Goal: Information Seeking & Learning: Learn about a topic

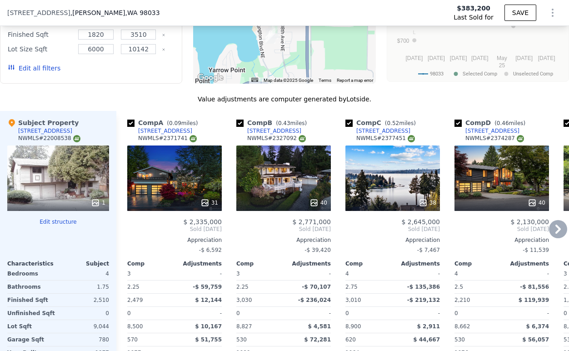
scroll to position [887, 0]
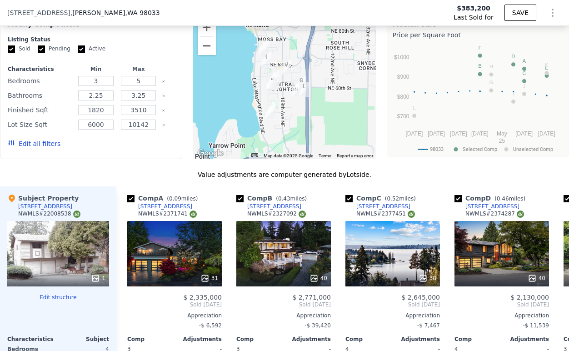
click at [211, 37] on button "Zoom out" at bounding box center [207, 46] width 18 height 18
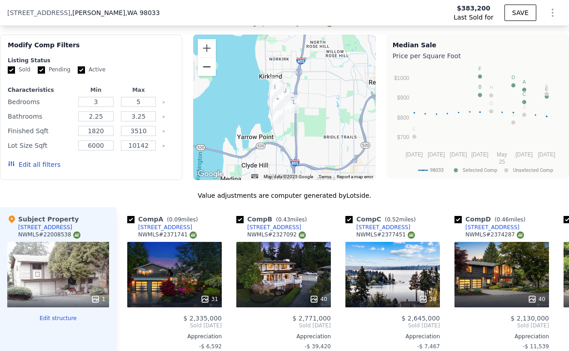
scroll to position [851, 0]
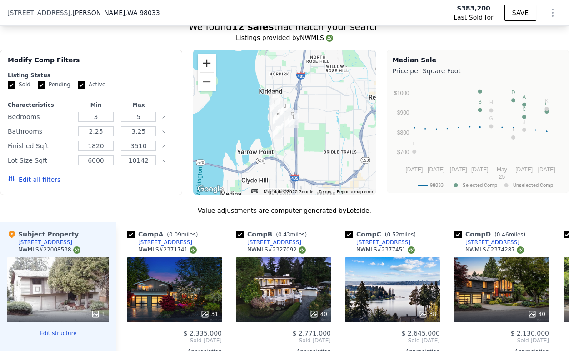
click at [212, 65] on button "Zoom in" at bounding box center [207, 63] width 18 height 18
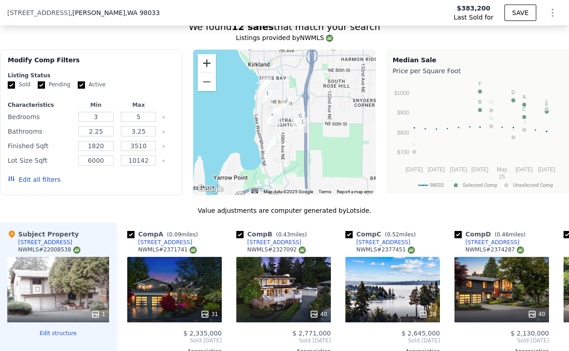
click at [212, 65] on button "Zoom in" at bounding box center [207, 63] width 18 height 18
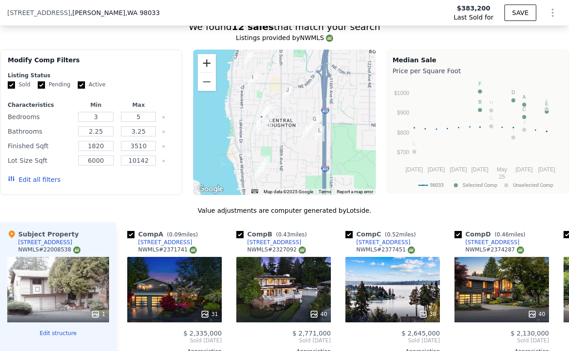
click at [212, 65] on button "Zoom in" at bounding box center [207, 63] width 18 height 18
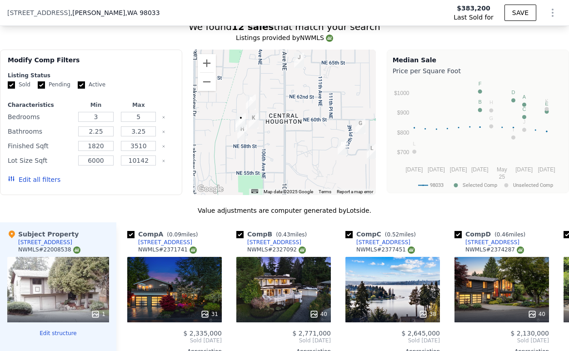
drag, startPoint x: 252, startPoint y: 171, endPoint x: 280, endPoint y: 156, distance: 32.5
click at [280, 156] on div at bounding box center [284, 122] width 182 height 145
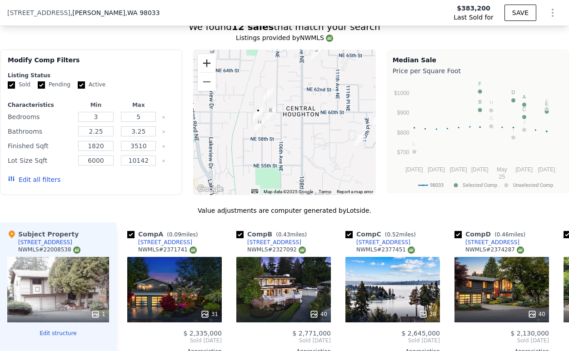
click at [209, 62] on button "Zoom in" at bounding box center [207, 63] width 18 height 18
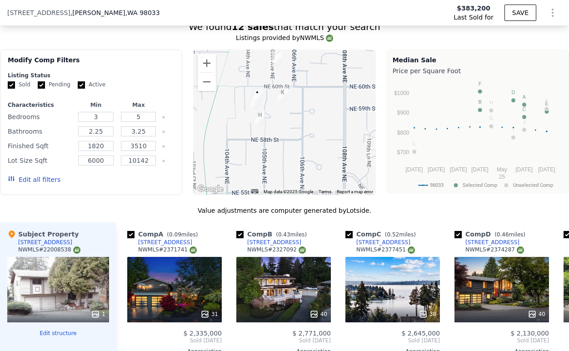
drag, startPoint x: 272, startPoint y: 144, endPoint x: 299, endPoint y: 125, distance: 32.8
click at [300, 125] on div at bounding box center [284, 122] width 182 height 145
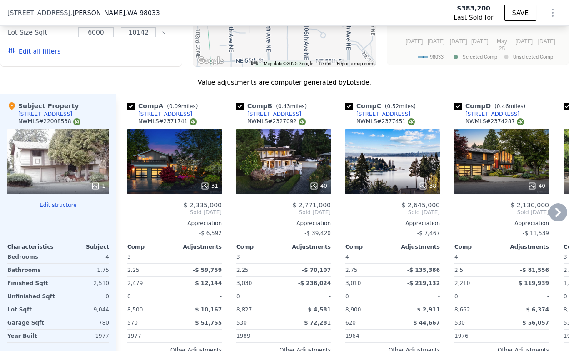
scroll to position [1026, 0]
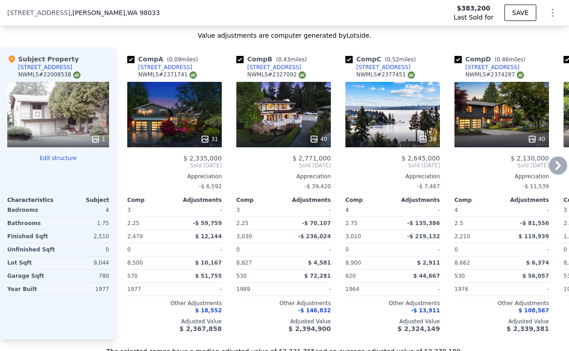
click at [174, 111] on div "31" at bounding box center [174, 114] width 95 height 65
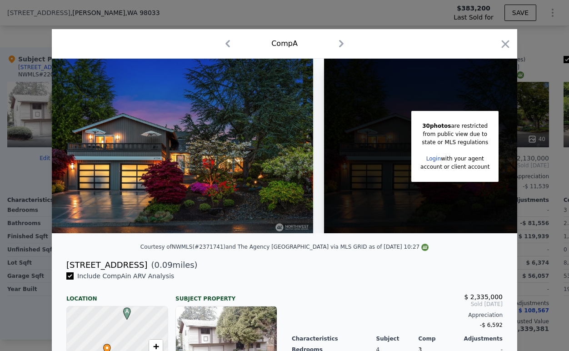
scroll to position [0, 72]
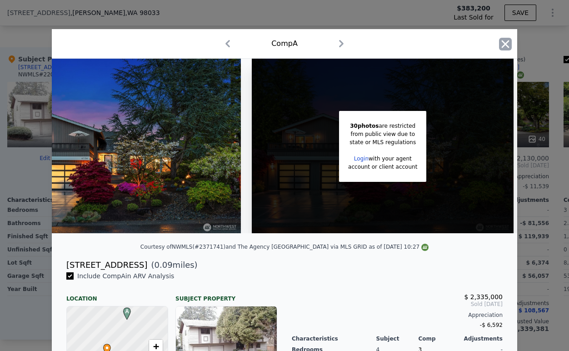
click at [504, 46] on icon "button" at bounding box center [505, 44] width 13 height 13
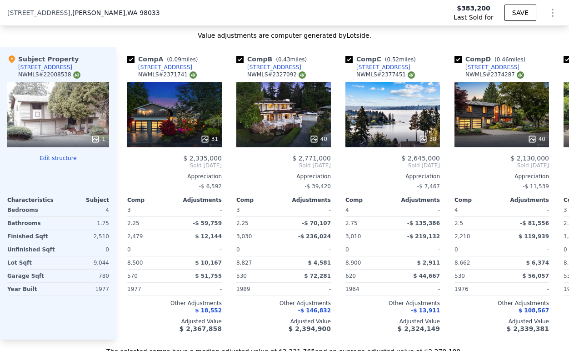
click at [63, 124] on div "1" at bounding box center [58, 114] width 102 height 65
type input "$ 2,281,000"
type input "$ 1,654,240"
click at [168, 108] on div "31" at bounding box center [174, 114] width 95 height 65
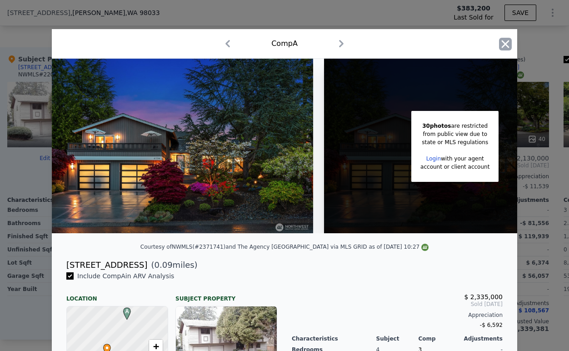
click at [504, 43] on icon "button" at bounding box center [506, 44] width 8 height 8
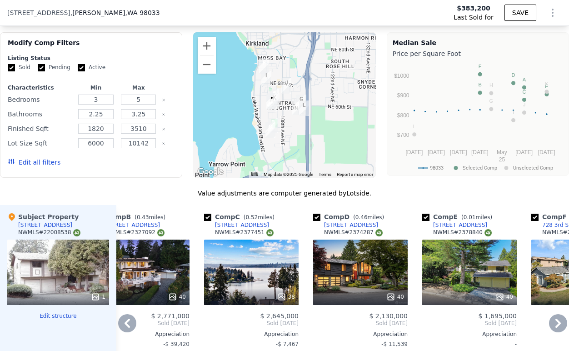
scroll to position [864, 0]
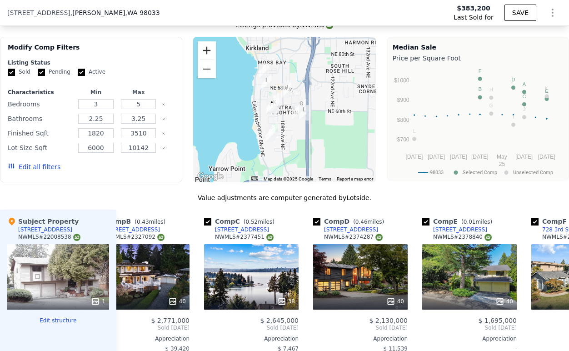
click at [212, 52] on button "Zoom in" at bounding box center [207, 50] width 18 height 18
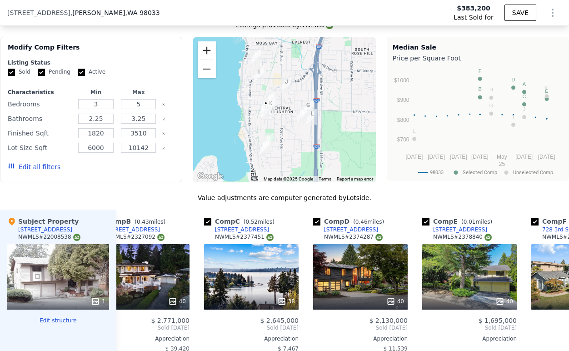
click at [212, 52] on button "Zoom in" at bounding box center [207, 50] width 18 height 18
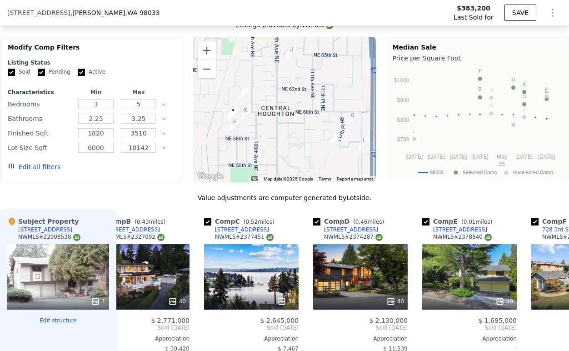
click at [229, 112] on img "5915 105th Ave NE" at bounding box center [233, 112] width 10 height 15
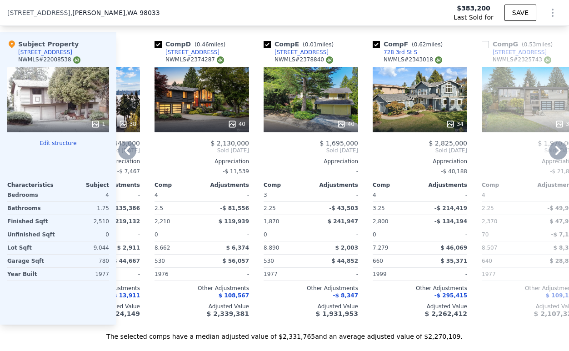
scroll to position [1046, 0]
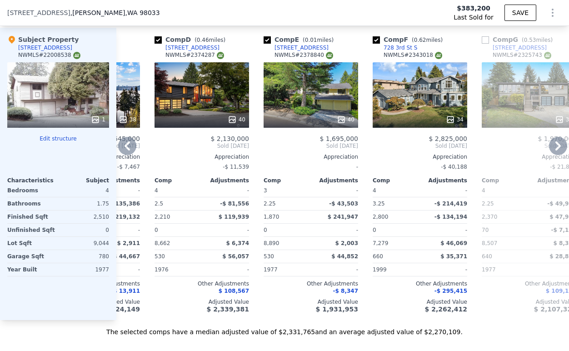
click at [312, 99] on div "40" at bounding box center [311, 94] width 95 height 65
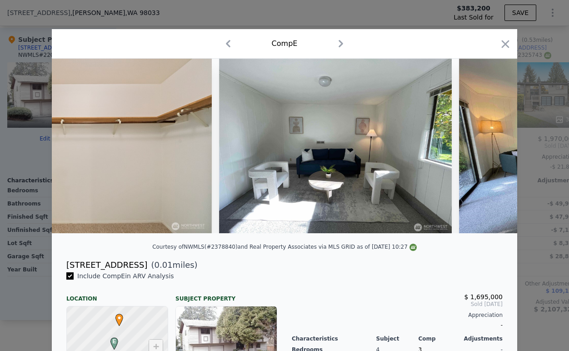
scroll to position [0, 6837]
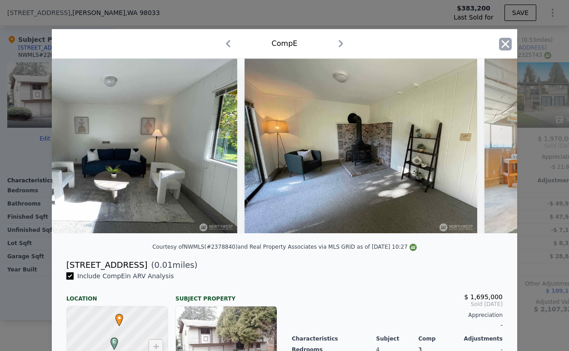
click at [505, 44] on icon "button" at bounding box center [506, 44] width 8 height 8
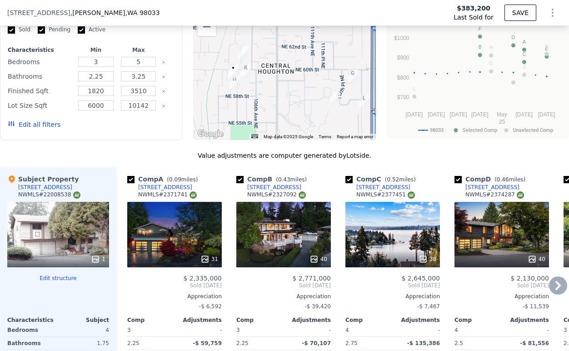
scroll to position [936, 0]
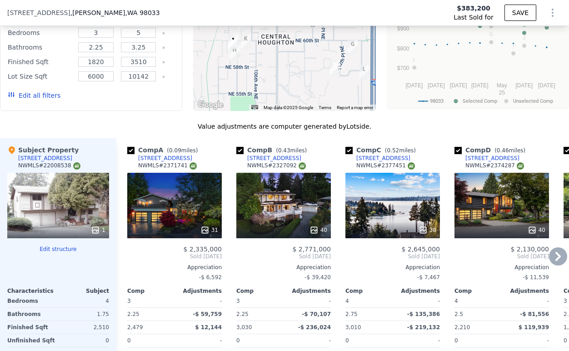
click at [487, 204] on div "40" at bounding box center [501, 205] width 95 height 65
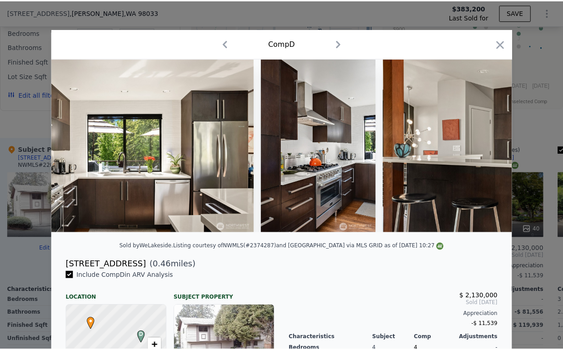
scroll to position [0, 3018]
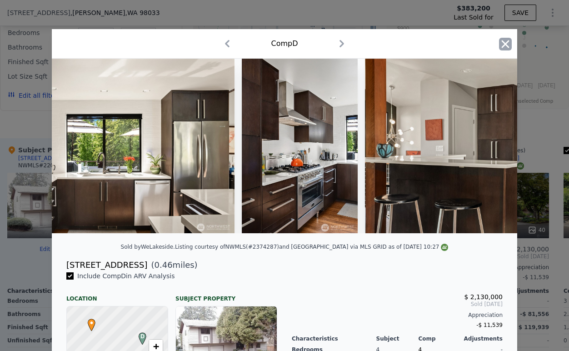
click at [507, 47] on icon "button" at bounding box center [505, 44] width 13 height 13
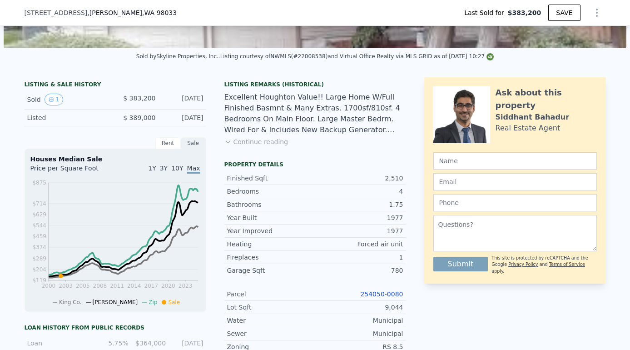
scroll to position [200, 0]
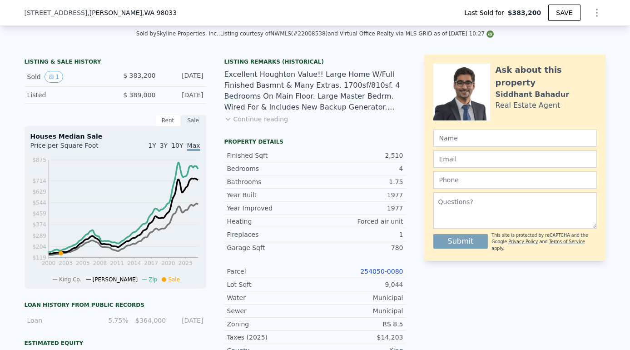
click at [252, 112] on div "Excellent Houghton Value!! Large Home W/Full Finished Basmnt & Many Extras. 170…" at bounding box center [315, 91] width 182 height 44
click at [250, 118] on button "Continue reading" at bounding box center [256, 118] width 64 height 9
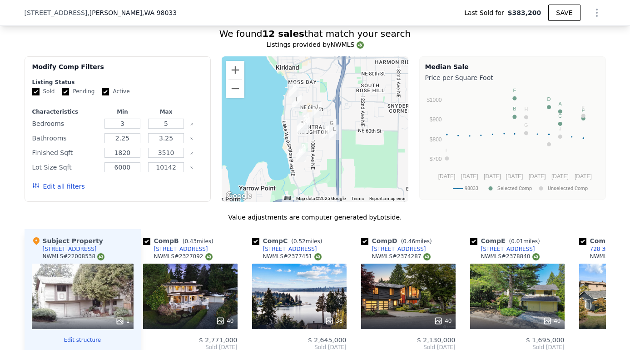
scroll to position [891, 0]
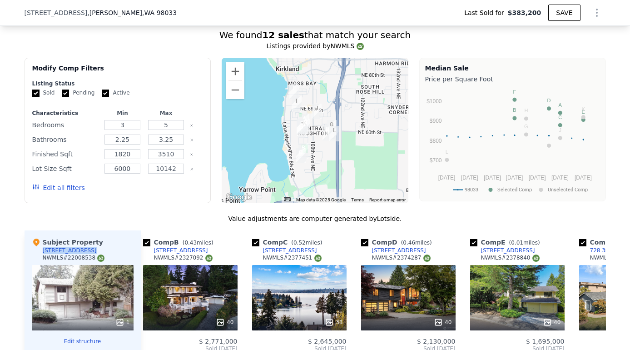
drag, startPoint x: 39, startPoint y: 240, endPoint x: 93, endPoint y: 241, distance: 54.1
click at [93, 241] on div "Subject Property [STREET_ADDRESS] # 22008538" at bounding box center [83, 251] width 102 height 27
copy div "[STREET_ADDRESS]"
